Goal: Book appointment/travel/reservation

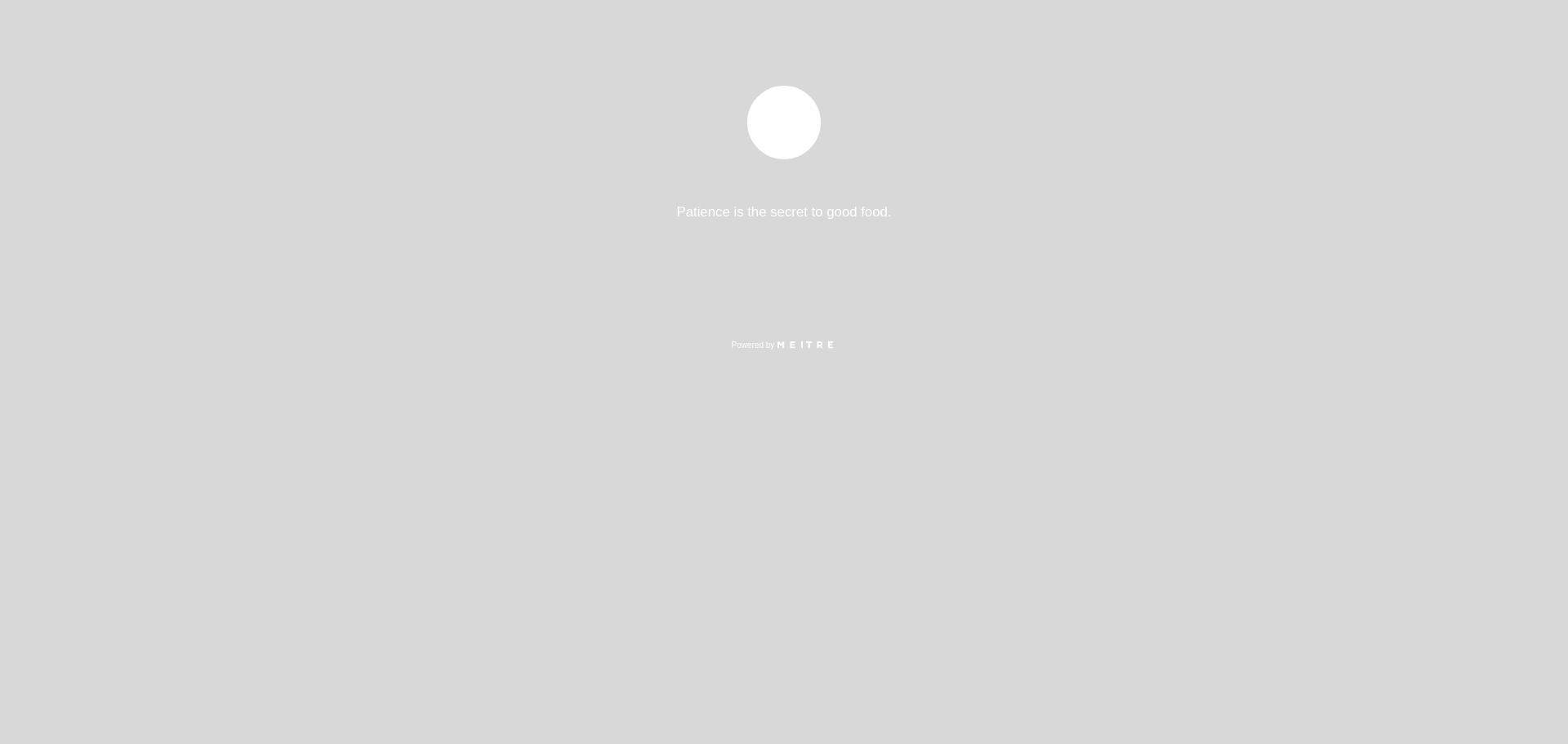
select select "es"
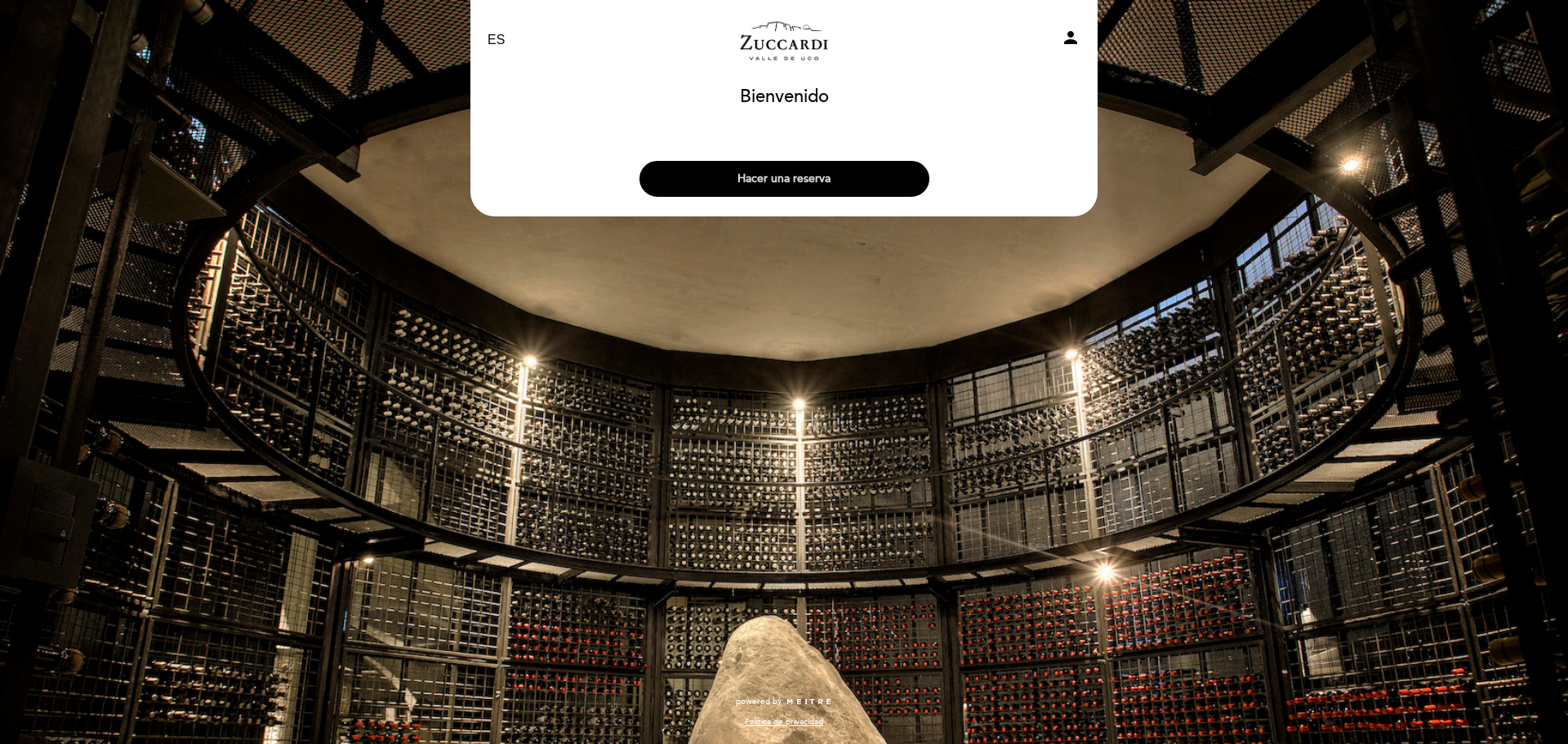
click at [807, 182] on button "Hacer una reserva" at bounding box center [784, 178] width 290 height 36
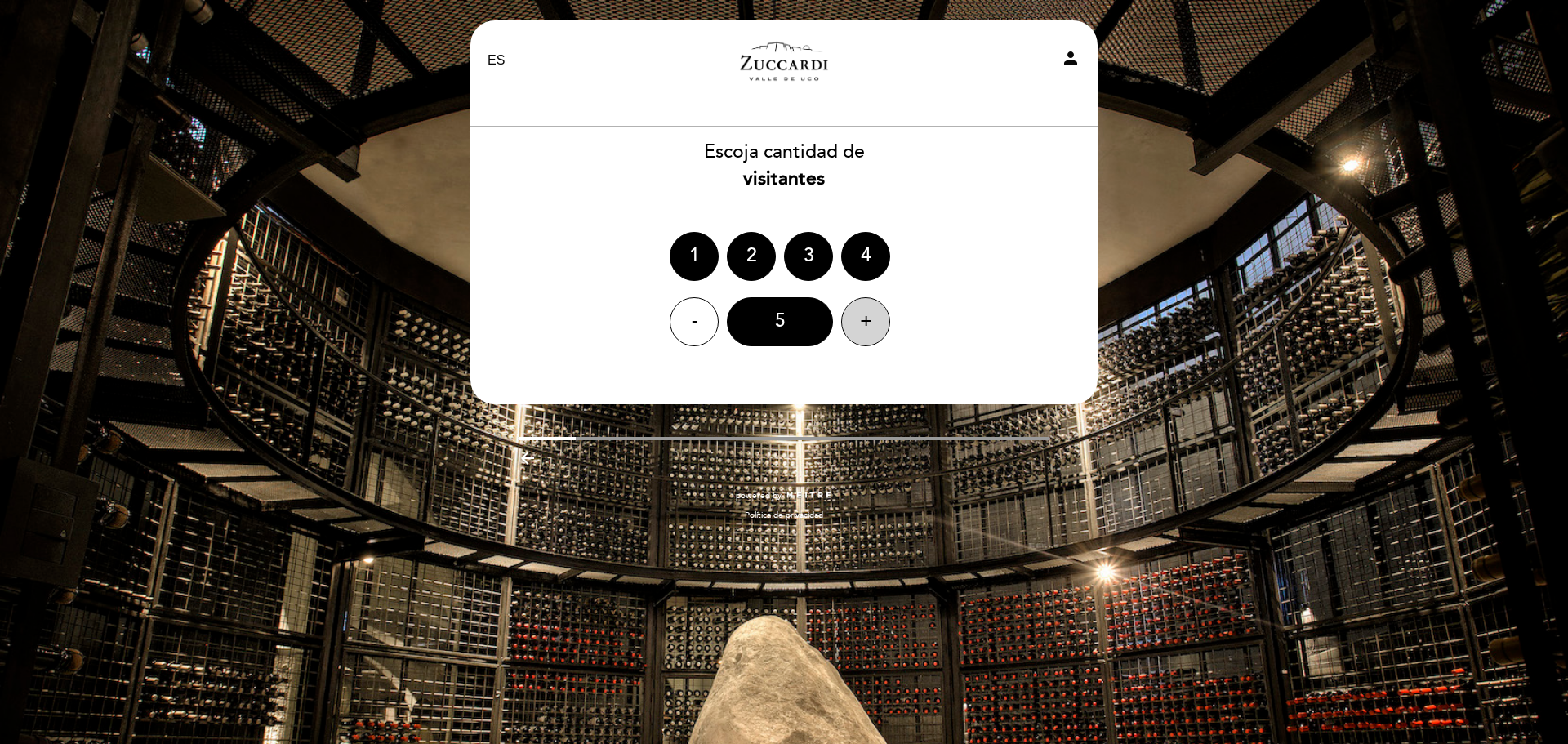
click at [872, 307] on div "+" at bounding box center [865, 322] width 49 height 49
click at [872, 308] on div "+" at bounding box center [865, 322] width 49 height 49
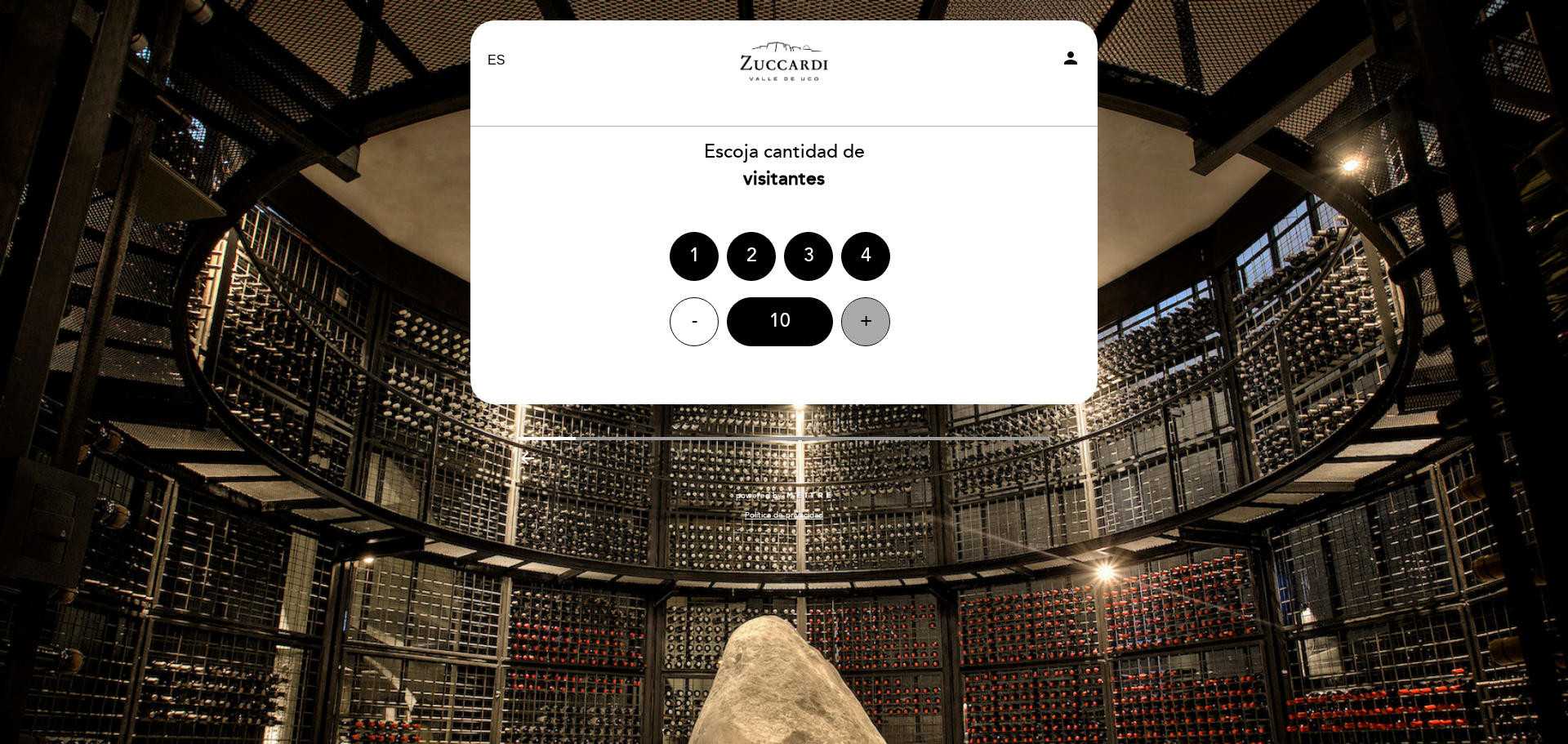
click at [872, 308] on div "+" at bounding box center [865, 322] width 49 height 49
click at [803, 319] on div "11" at bounding box center [780, 322] width 106 height 49
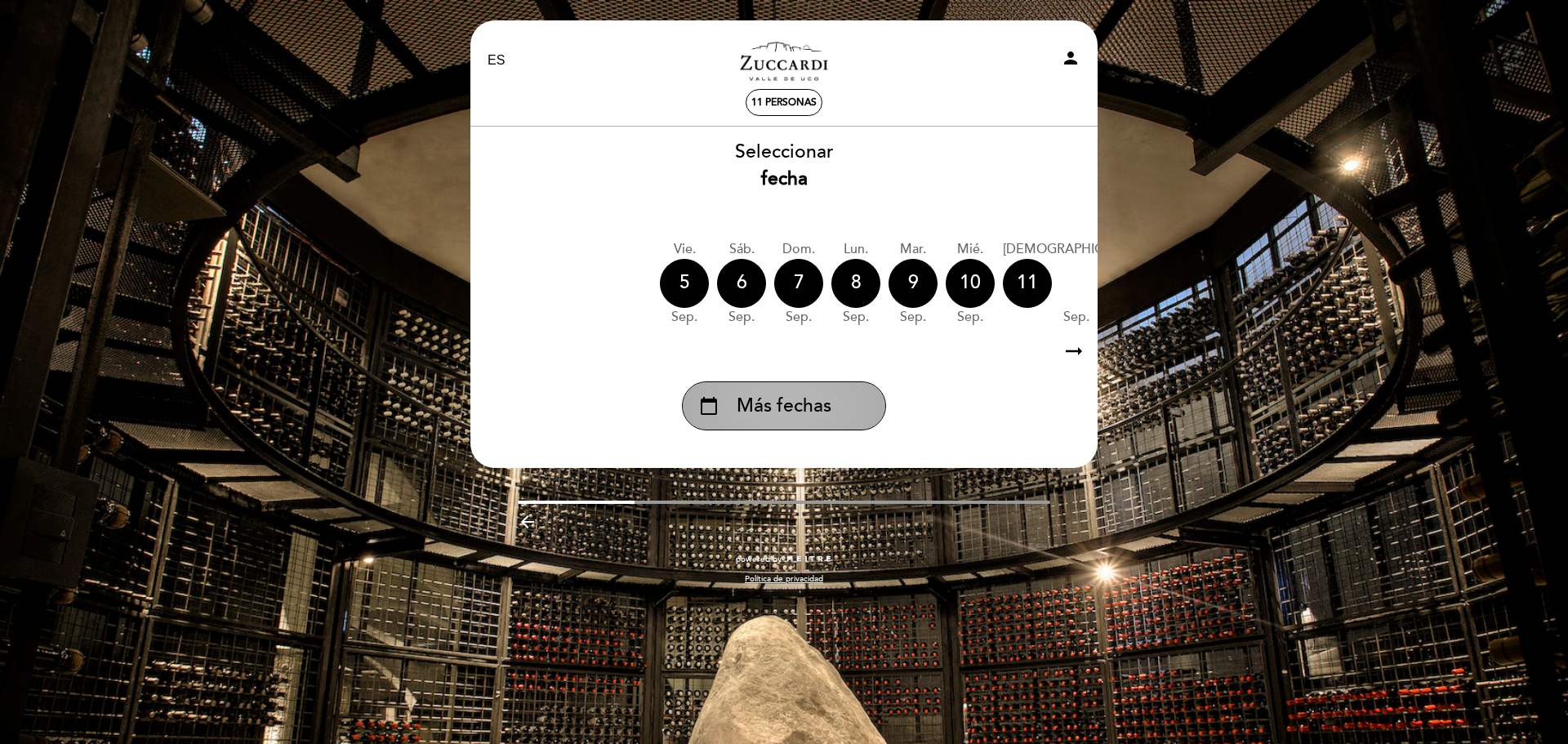
click at [802, 400] on span "Más fechas" at bounding box center [784, 407] width 94 height 27
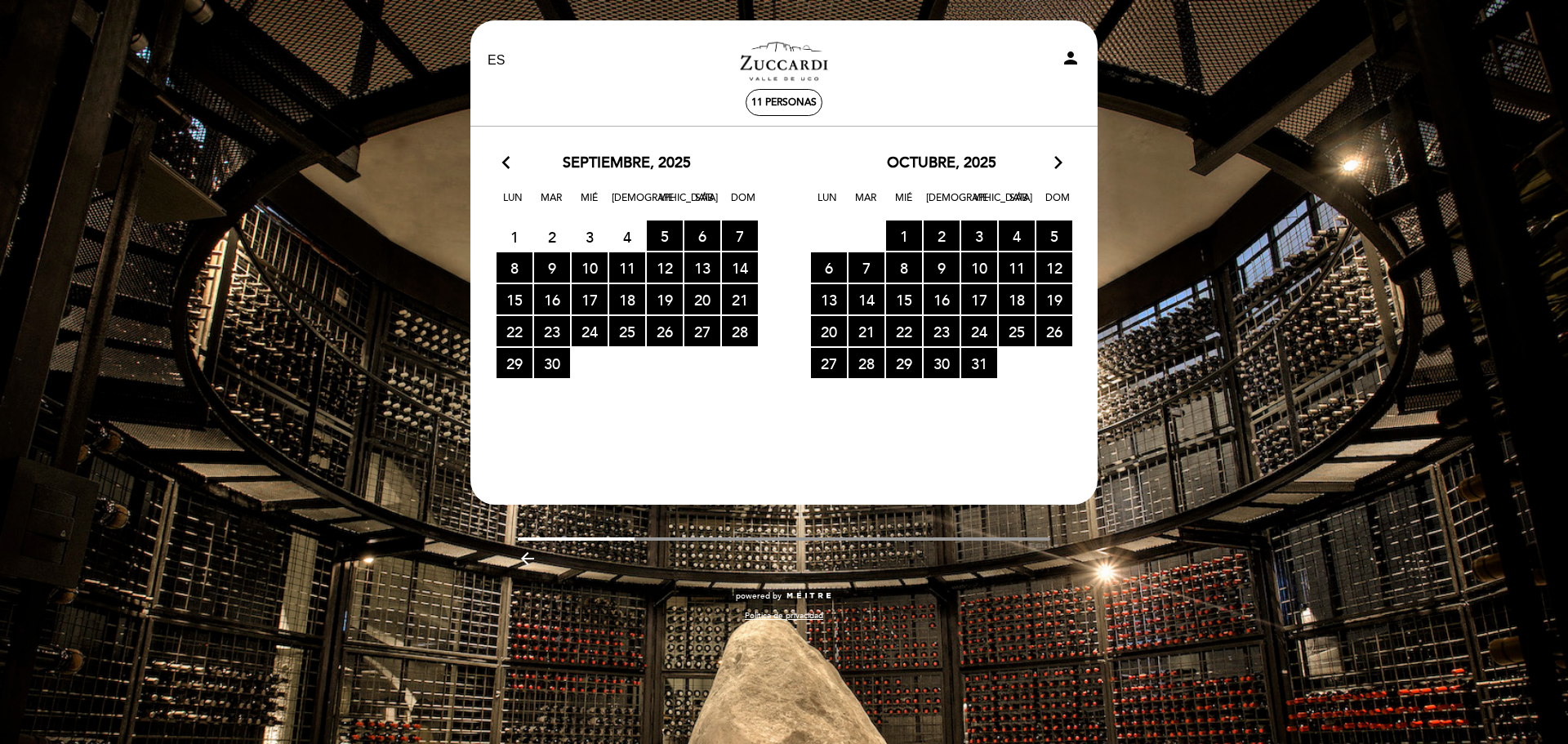
click at [1048, 158] on div "octubre, 2025 arrow_forward_ios" at bounding box center [941, 164] width 314 height 21
click at [1051, 158] on icon "arrow_forward_ios" at bounding box center [1058, 164] width 14 height 21
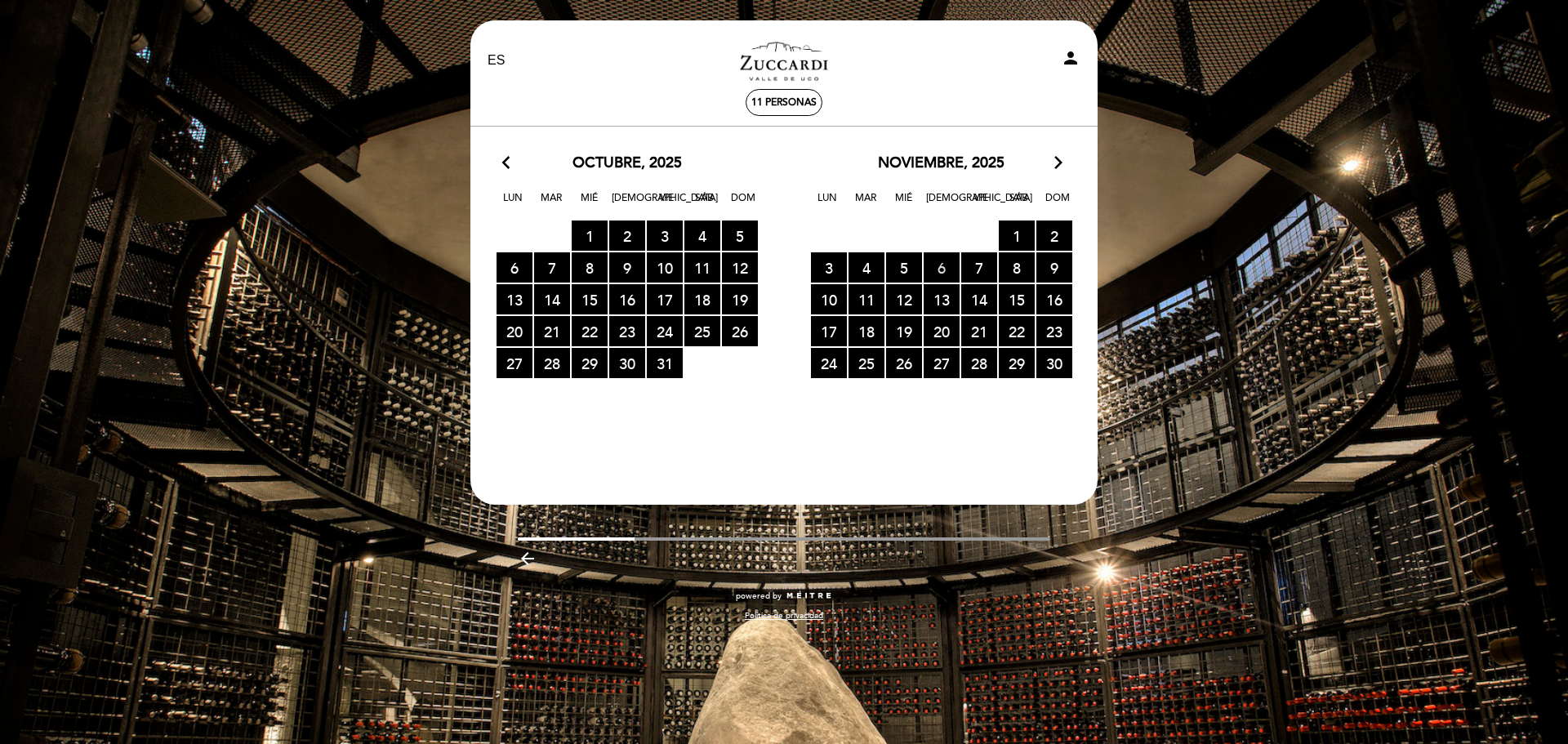
click at [947, 265] on span "6 RESERVAS DISPONIBLES" at bounding box center [941, 267] width 36 height 30
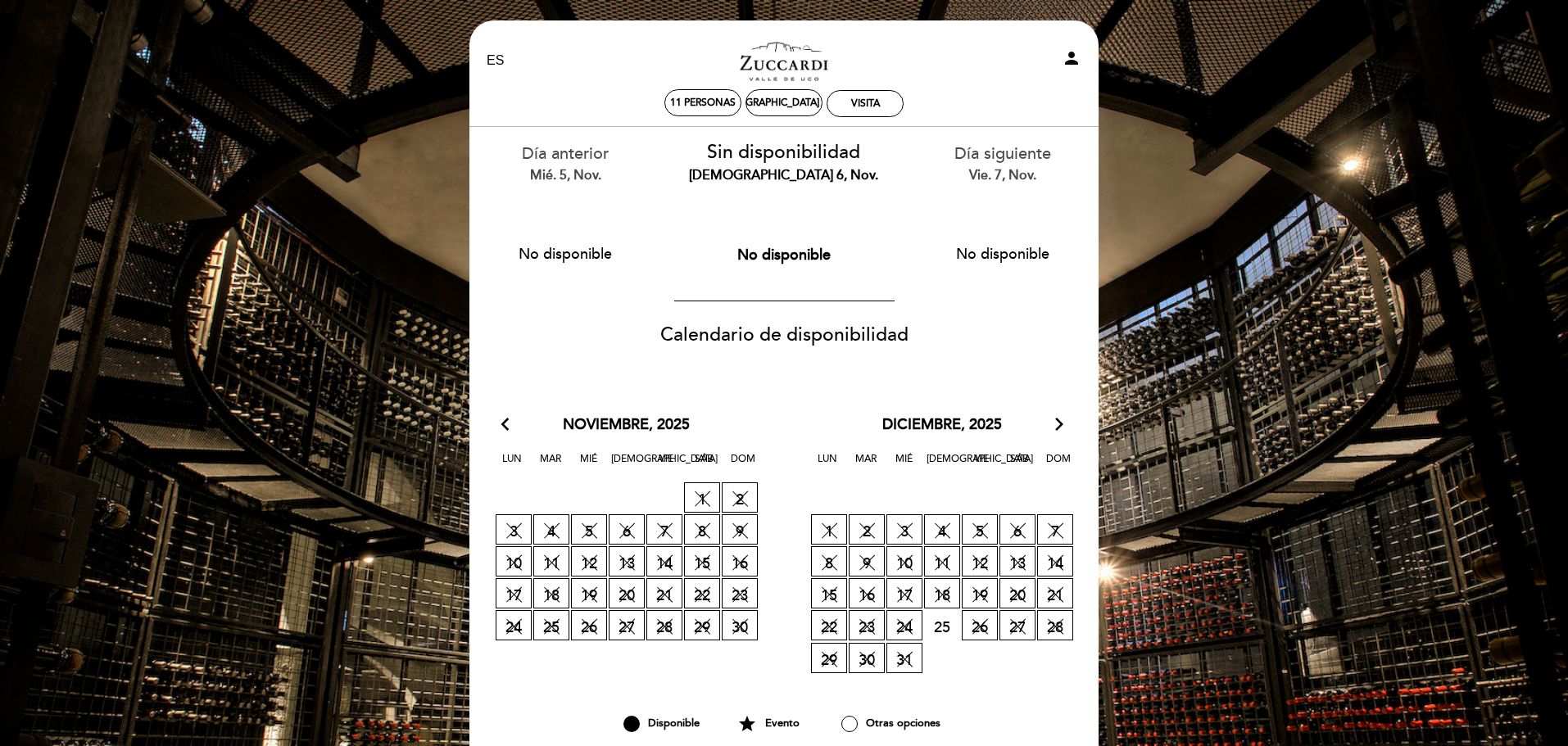
click at [498, 416] on div "arrow_back_ios noviembre, 2025 arrow_forward_ios" at bounding box center [626, 425] width 315 height 21
click at [503, 423] on icon "arrow_back_ios" at bounding box center [508, 425] width 14 height 21
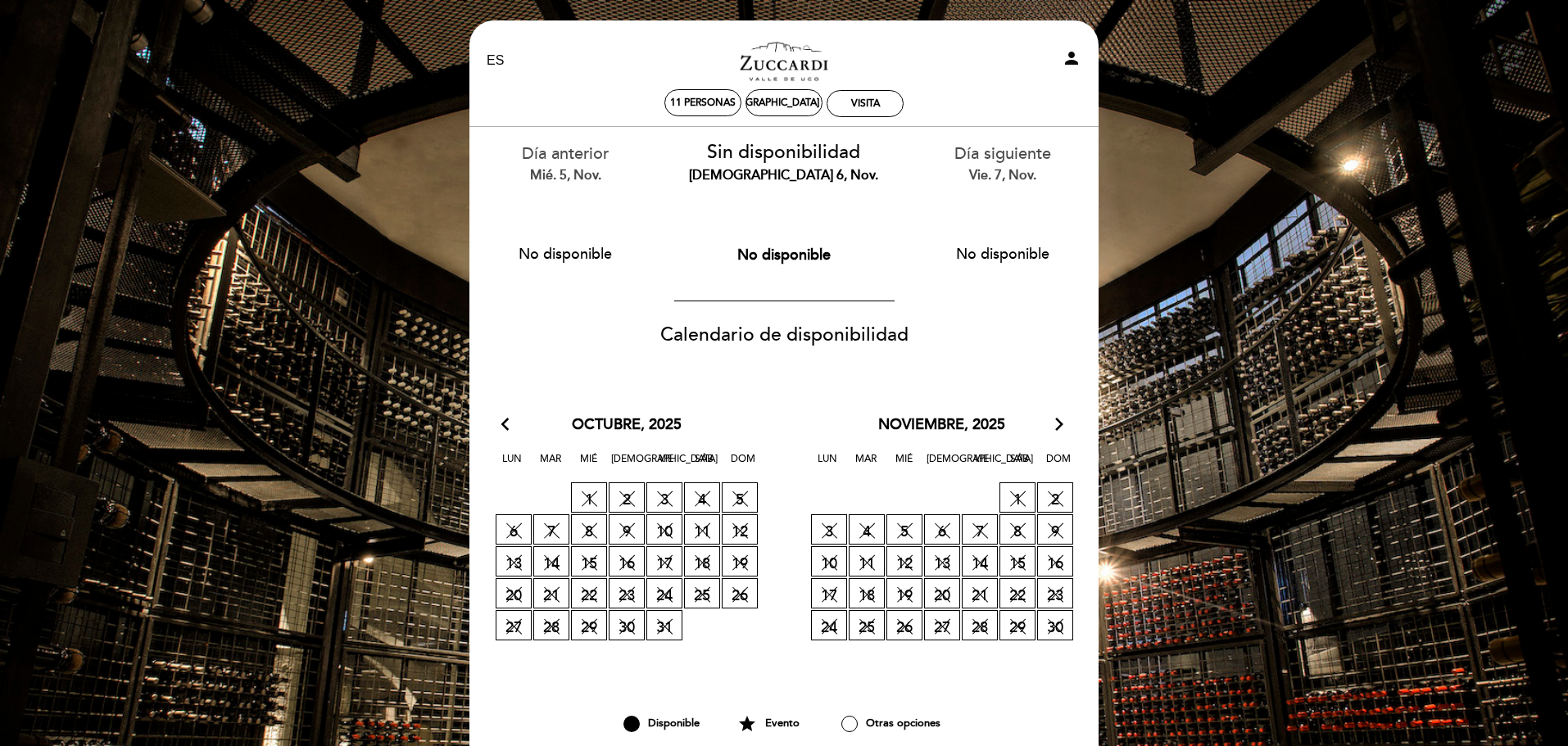
click at [503, 424] on icon "arrow_back_ios" at bounding box center [508, 425] width 14 height 21
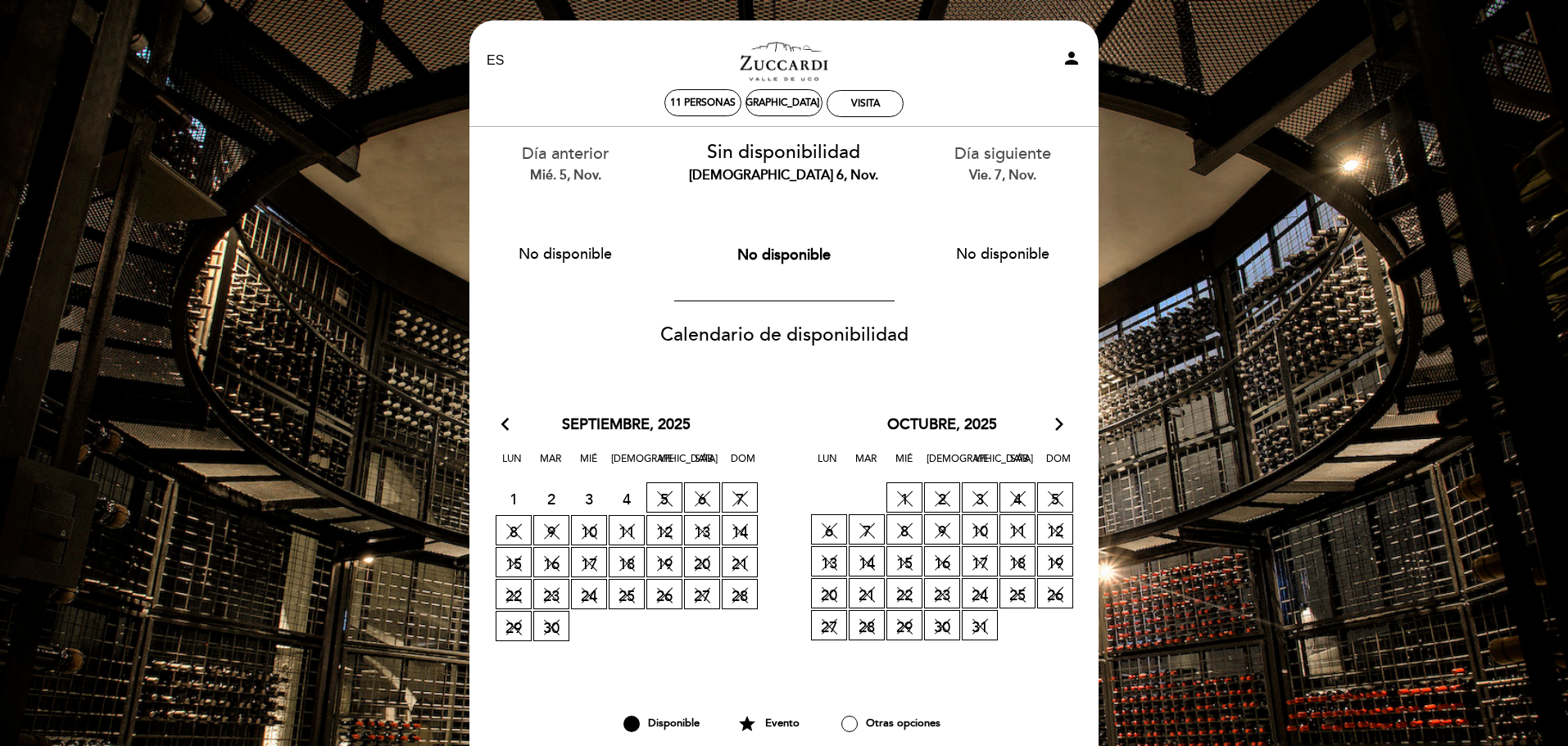
click at [503, 424] on icon "arrow_back_ios" at bounding box center [508, 425] width 14 height 21
click at [626, 498] on span "4" at bounding box center [626, 498] width 36 height 30
click at [1068, 420] on div "octubre, 2025 arrow_forward_ios" at bounding box center [941, 425] width 315 height 21
click at [795, 67] on link "Zuccardi Valle de Uco - Turismo" at bounding box center [784, 61] width 205 height 45
